Goal: Task Accomplishment & Management: Use online tool/utility

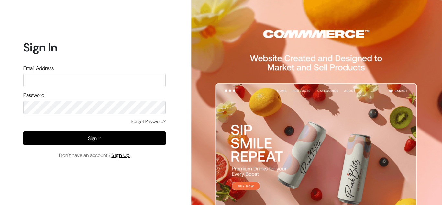
click at [53, 79] on input "text" at bounding box center [94, 81] width 142 height 14
type input "a"
type input "s"
type input "]"
click at [53, 79] on input "=\" at bounding box center [94, 81] width 142 height 14
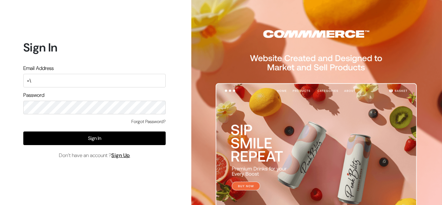
drag, startPoint x: 34, startPoint y: 79, endPoint x: 15, endPoint y: 81, distance: 18.5
click at [15, 81] on div "Sign In Email Address =\ Password Forgot Password? Sign In Don’t have an accoun…" at bounding box center [92, 102] width 184 height 205
type input "shivangi.singh411@gmail.com"
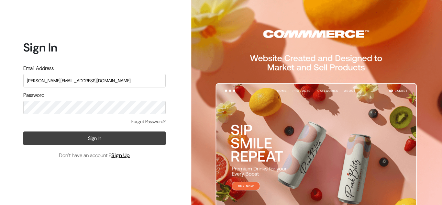
click at [50, 134] on button "Sign In" at bounding box center [94, 138] width 142 height 14
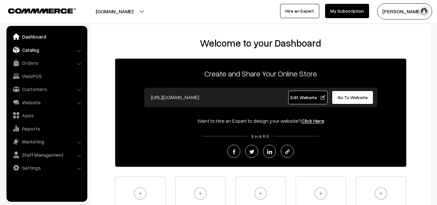
click at [41, 53] on link "Catalog" at bounding box center [46, 50] width 77 height 12
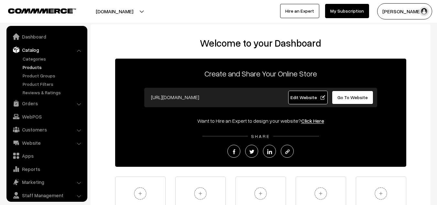
click at [34, 67] on link "Products" at bounding box center [53, 67] width 64 height 7
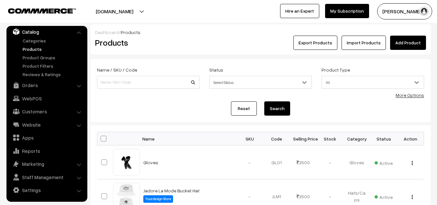
click at [407, 45] on link "Add Product" at bounding box center [408, 43] width 36 height 14
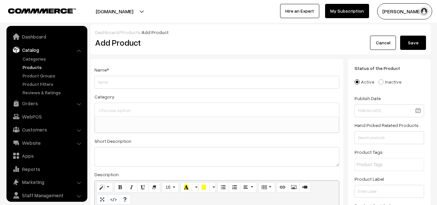
select select
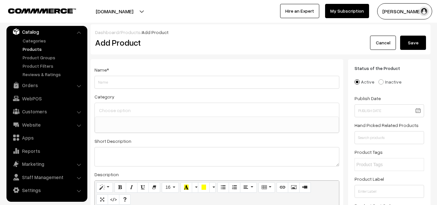
click at [173, 83] on input "Weight" at bounding box center [216, 82] width 245 height 13
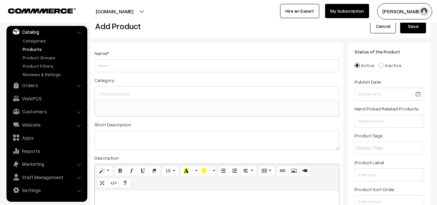
scroll to position [0, 0]
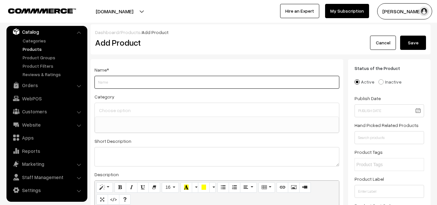
click at [105, 81] on input "Weight" at bounding box center [216, 82] width 245 height 13
type input "Inspired By The [MEDICAL_DATA] T-shirt"
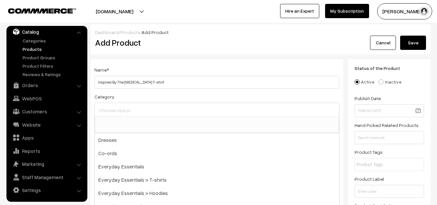
click at [134, 110] on input at bounding box center [216, 110] width 239 height 9
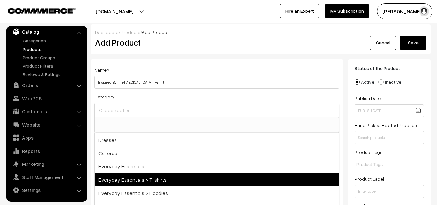
click at [128, 178] on span "Everyday Essentials > T-shirts" at bounding box center [217, 179] width 244 height 13
select select "6"
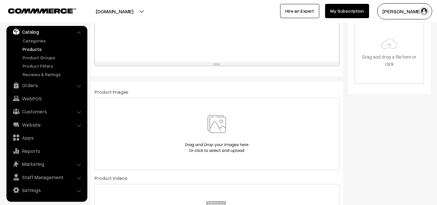
scroll to position [238, 0]
click at [171, 154] on div at bounding box center [216, 133] width 245 height 72
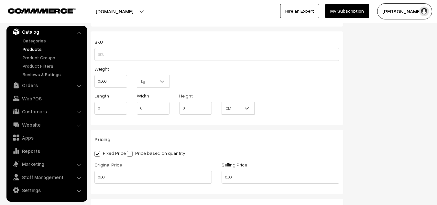
scroll to position [475, 0]
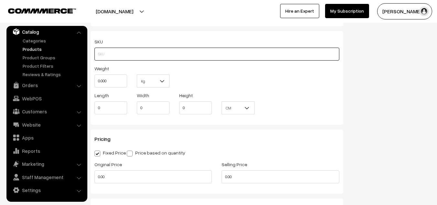
click at [160, 49] on input "text" at bounding box center [216, 54] width 245 height 13
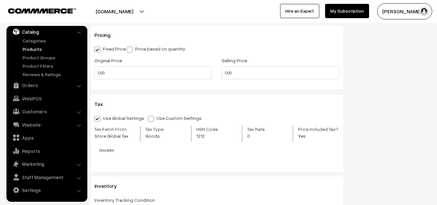
scroll to position [579, 0]
click at [225, 70] on input "0.00" at bounding box center [280, 72] width 117 height 13
type input "3500"
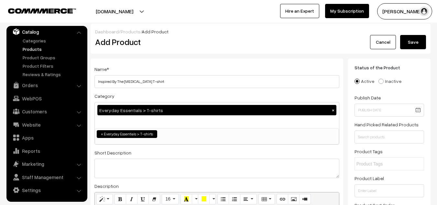
scroll to position [0, 0]
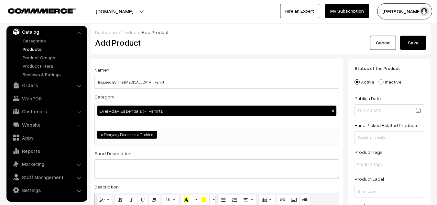
click at [415, 40] on button "Save" at bounding box center [413, 43] width 26 height 14
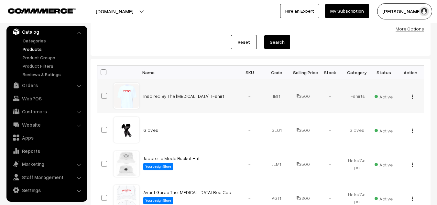
scroll to position [67, 0]
click at [278, 95] on td "IBT1" at bounding box center [276, 96] width 27 height 34
click at [281, 88] on td "IBT1" at bounding box center [276, 96] width 27 height 34
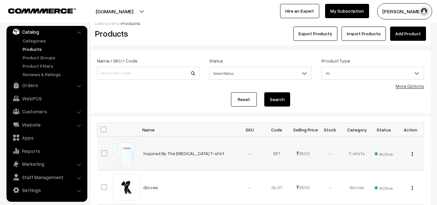
scroll to position [0, 0]
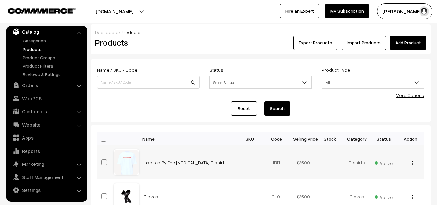
click at [411, 164] on div "View Edit Delete" at bounding box center [410, 162] width 19 height 7
click at [412, 164] on img "button" at bounding box center [412, 163] width 1 height 4
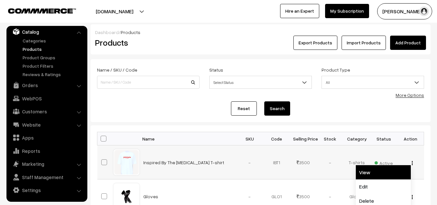
click at [378, 174] on link "View" at bounding box center [383, 172] width 55 height 14
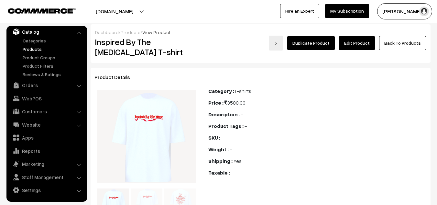
click at [409, 46] on link "Back To Products" at bounding box center [402, 43] width 47 height 14
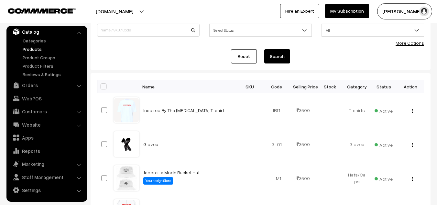
scroll to position [52, 0]
click at [410, 112] on div "View Edit Delete" at bounding box center [410, 109] width 19 height 7
click at [414, 111] on div "View Edit Delete" at bounding box center [410, 109] width 19 height 7
click at [412, 111] on img "button" at bounding box center [412, 110] width 1 height 4
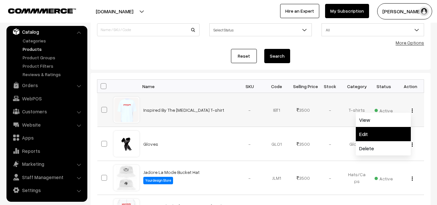
click at [373, 136] on link "Edit" at bounding box center [383, 134] width 55 height 14
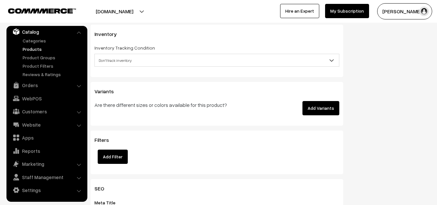
scroll to position [743, 0]
